Goal: Transaction & Acquisition: Purchase product/service

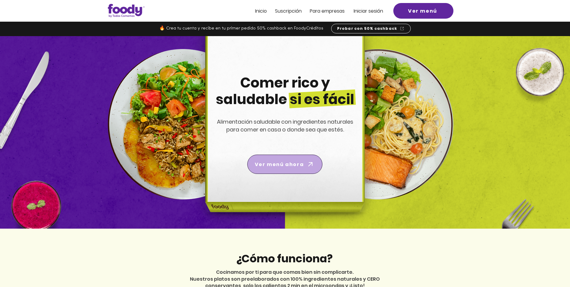
click at [274, 166] on span "Ver menú ahora" at bounding box center [279, 164] width 49 height 8
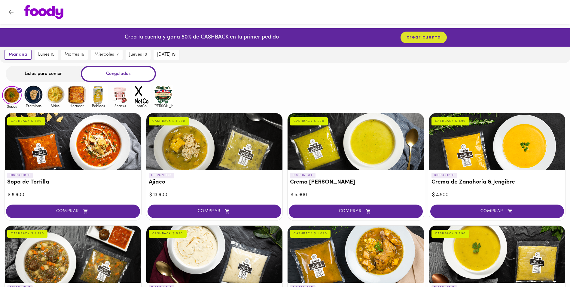
click at [33, 92] on img at bounding box center [34, 95] width 20 height 20
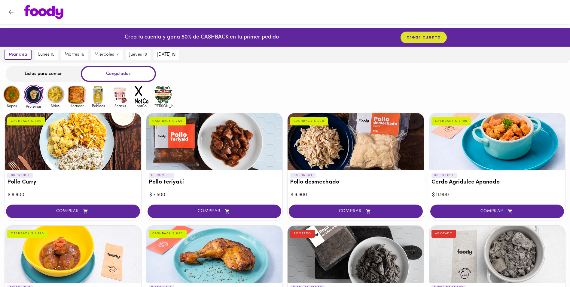
click at [59, 93] on img at bounding box center [55, 95] width 20 height 20
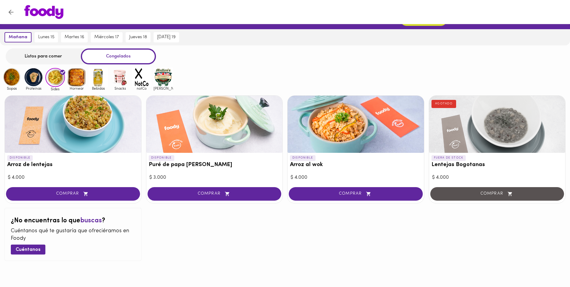
scroll to position [26, 0]
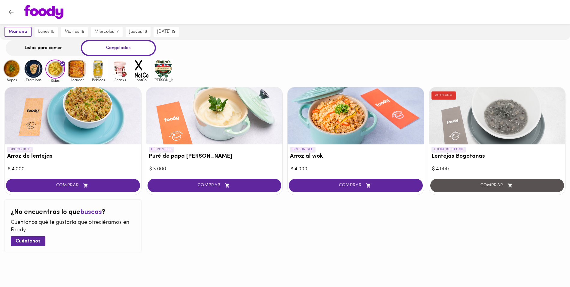
click at [81, 64] on img at bounding box center [77, 69] width 20 height 20
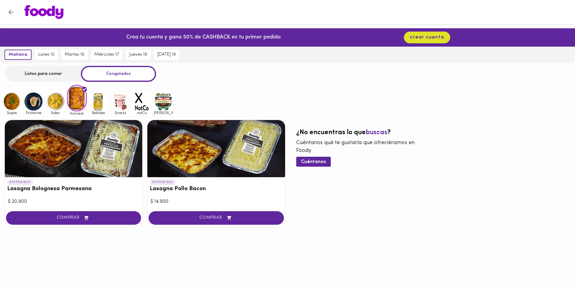
click at [99, 101] on img at bounding box center [99, 102] width 20 height 20
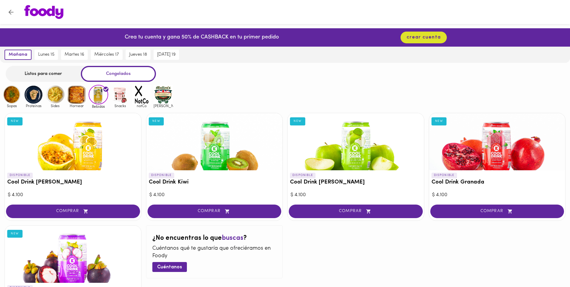
click at [121, 99] on img at bounding box center [120, 95] width 20 height 20
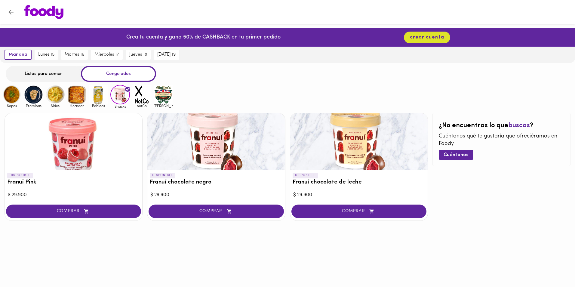
click at [135, 98] on img at bounding box center [142, 95] width 20 height 20
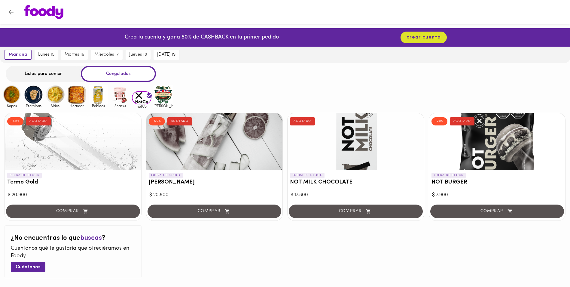
click at [163, 96] on img at bounding box center [164, 95] width 20 height 20
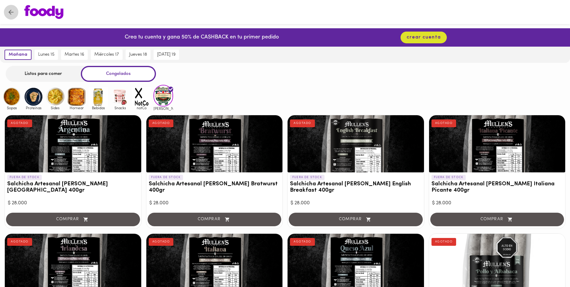
click at [11, 14] on icon "Volver" at bounding box center [10, 12] width 5 height 5
click at [13, 13] on icon "Volver" at bounding box center [11, 12] width 8 height 8
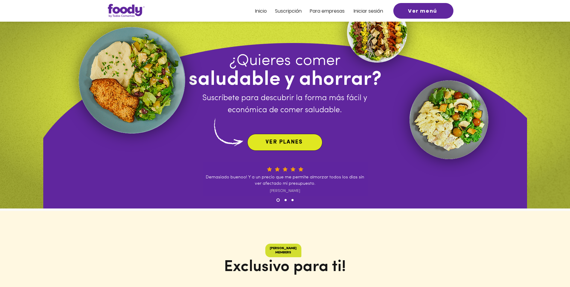
click at [277, 140] on span "VER PLANES" at bounding box center [284, 141] width 37 height 5
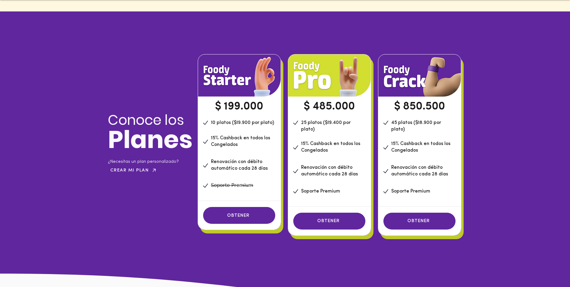
scroll to position [410, 0]
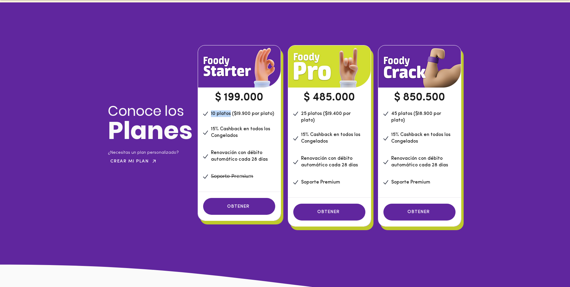
drag, startPoint x: 211, startPoint y: 110, endPoint x: 230, endPoint y: 114, distance: 19.0
click at [230, 114] on span "10 platos ($19.900 por plato)" at bounding box center [242, 113] width 63 height 5
drag, startPoint x: 393, startPoint y: 110, endPoint x: 410, endPoint y: 110, distance: 17.1
click at [410, 111] on span "45 platos ($18.900 por plato)" at bounding box center [416, 116] width 50 height 11
